Goal: Information Seeking & Learning: Learn about a topic

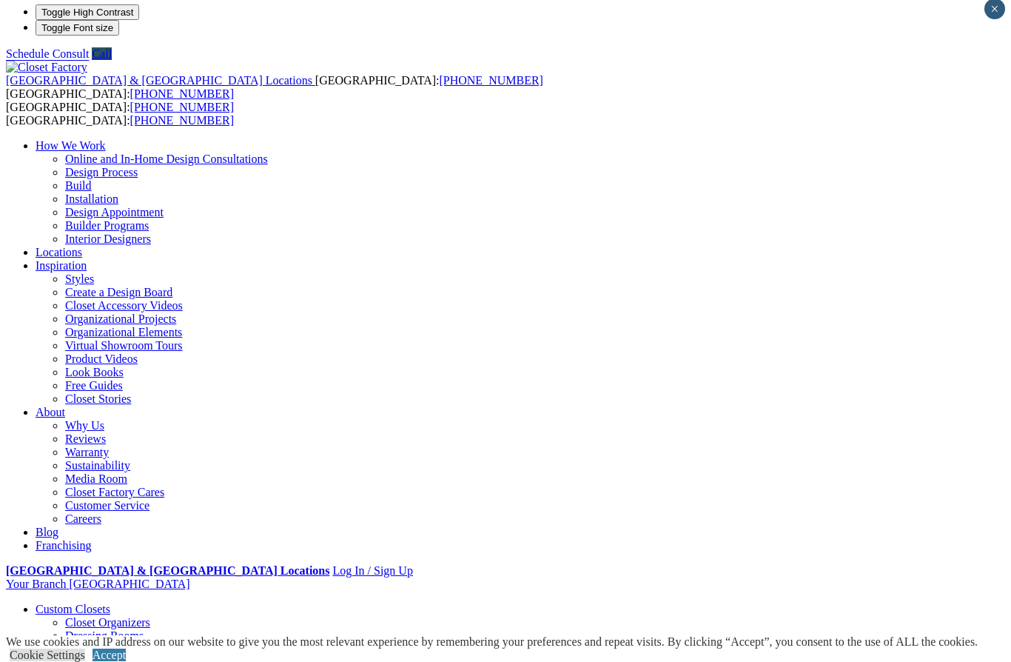
scroll to position [8, 0]
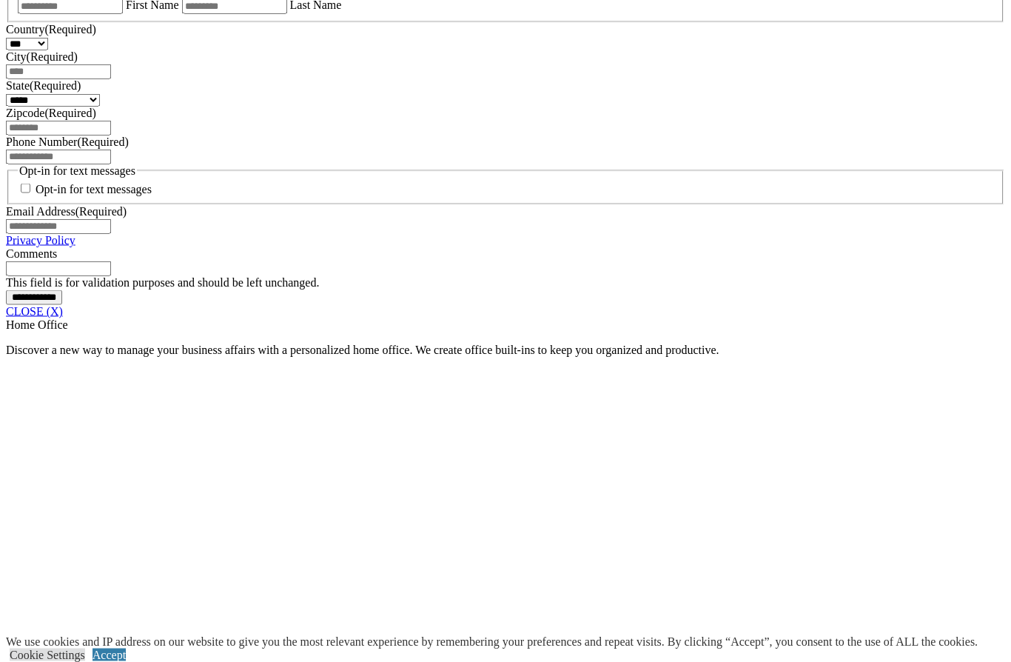
scroll to position [1073, 0]
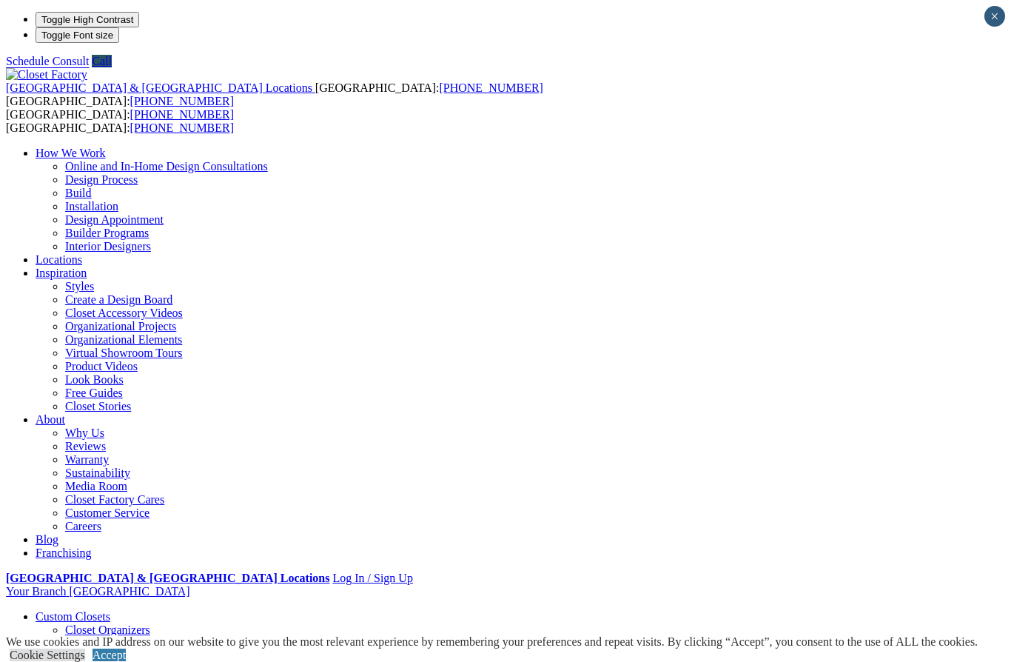
click at [85, 649] on link "Cookie Settings" at bounding box center [48, 655] width 76 height 13
